Goal: Transaction & Acquisition: Purchase product/service

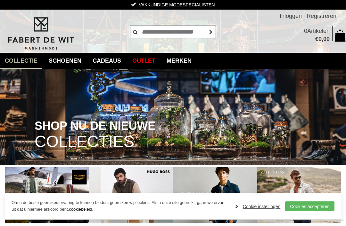
click at [296, 209] on link "Cookies accepteren" at bounding box center [309, 207] width 49 height 10
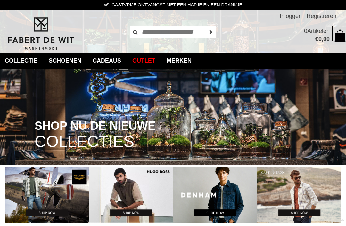
click at [184, 60] on link "Merken" at bounding box center [179, 61] width 35 height 16
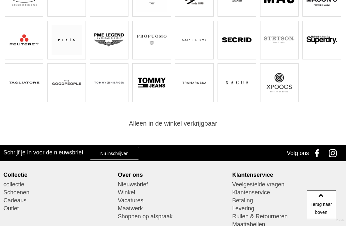
scroll to position [204, 0]
click at [153, 46] on img at bounding box center [151, 40] width 30 height 30
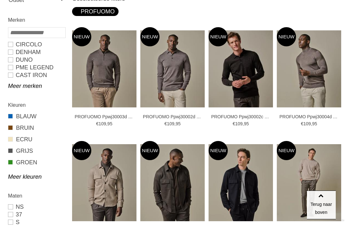
scroll to position [143, 0]
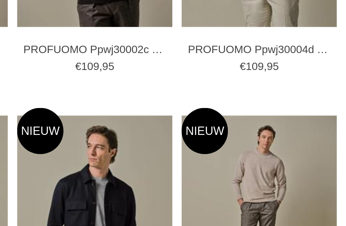
click at [0, 0] on img at bounding box center [0, 0] width 0 height 0
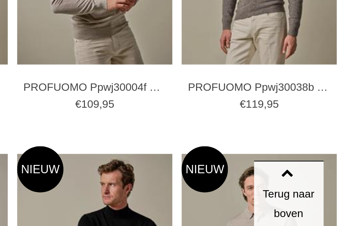
scroll to position [656, 0]
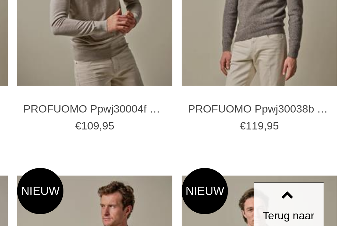
click at [0, 0] on img at bounding box center [0, 0] width 0 height 0
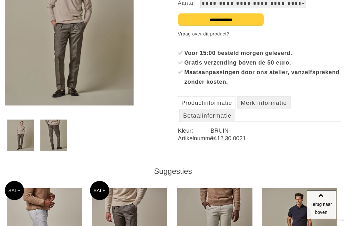
scroll to position [156, 0]
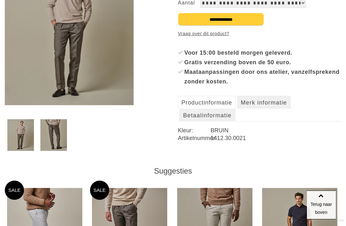
click at [53, 138] on img at bounding box center [53, 135] width 27 height 32
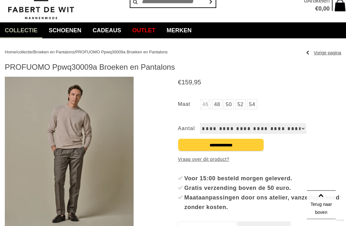
scroll to position [0, 0]
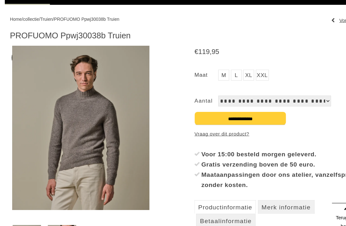
scroll to position [64, 0]
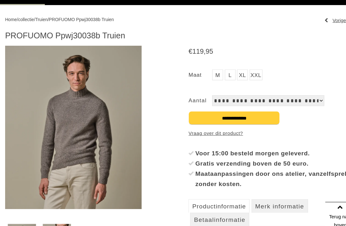
click at [54, 225] on img at bounding box center [53, 228] width 27 height 32
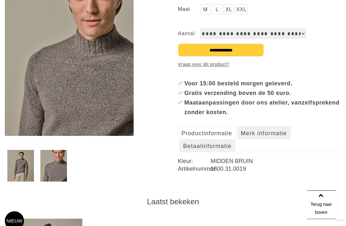
scroll to position [125, 0]
click at [17, 169] on img at bounding box center [20, 166] width 27 height 32
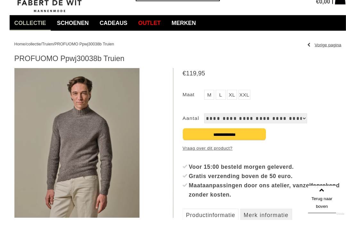
scroll to position [92, 0]
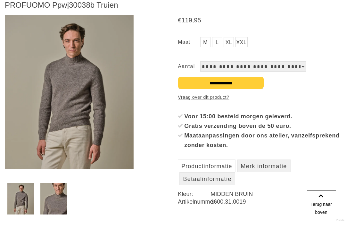
click at [229, 46] on link "XL" at bounding box center [228, 42] width 10 height 10
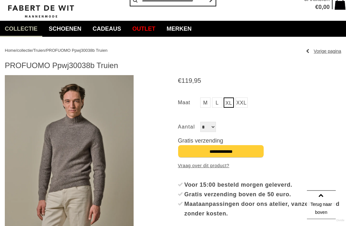
scroll to position [0, 0]
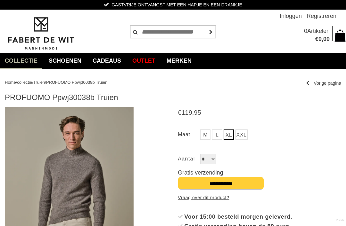
click at [189, 60] on link "Merken" at bounding box center [179, 61] width 35 height 16
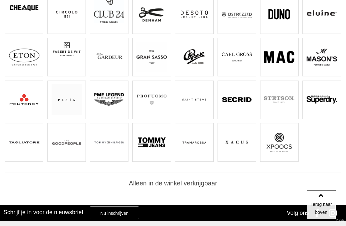
scroll to position [150, 0]
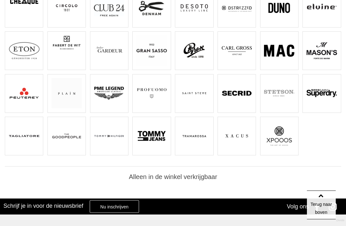
click at [237, 144] on img at bounding box center [236, 136] width 30 height 30
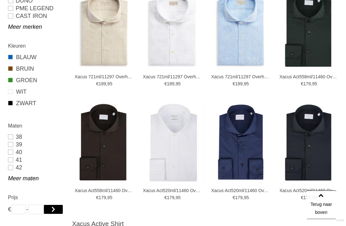
scroll to position [170, 0]
click at [8, 179] on link "Meer maten" at bounding box center [36, 179] width 57 height 8
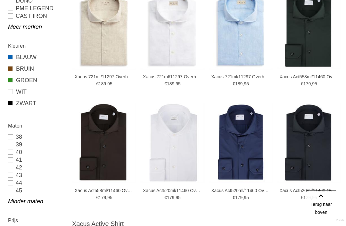
click at [9, 184] on link "44" at bounding box center [36, 183] width 57 height 8
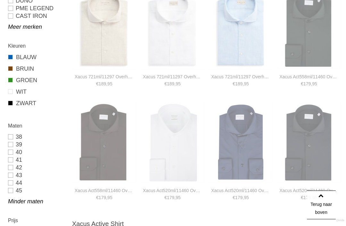
type input "***"
